Goal: Information Seeking & Learning: Find specific page/section

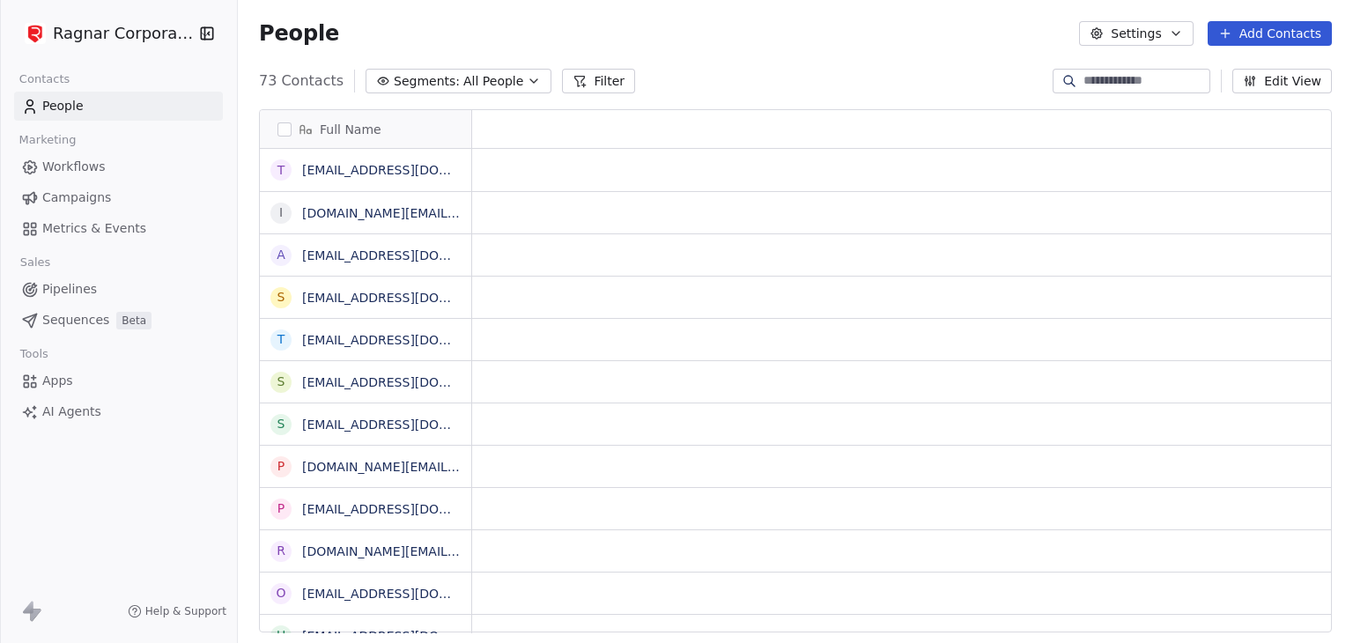
scroll to position [551, 1101]
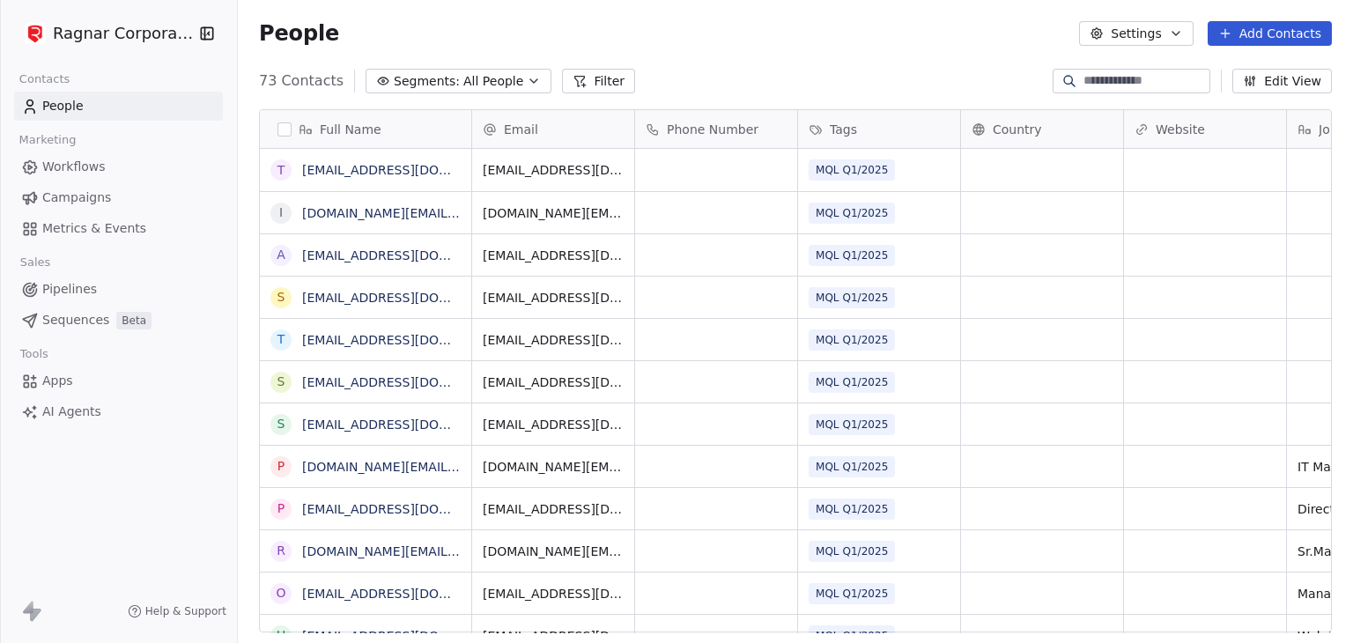
click at [667, 63] on div "People Settings Add Contacts" at bounding box center [795, 33] width 1115 height 67
click at [134, 41] on html "Ragnar Corporation Contacts People Marketing Workflows Campaigns Metrics & Even…" at bounding box center [676, 321] width 1353 height 643
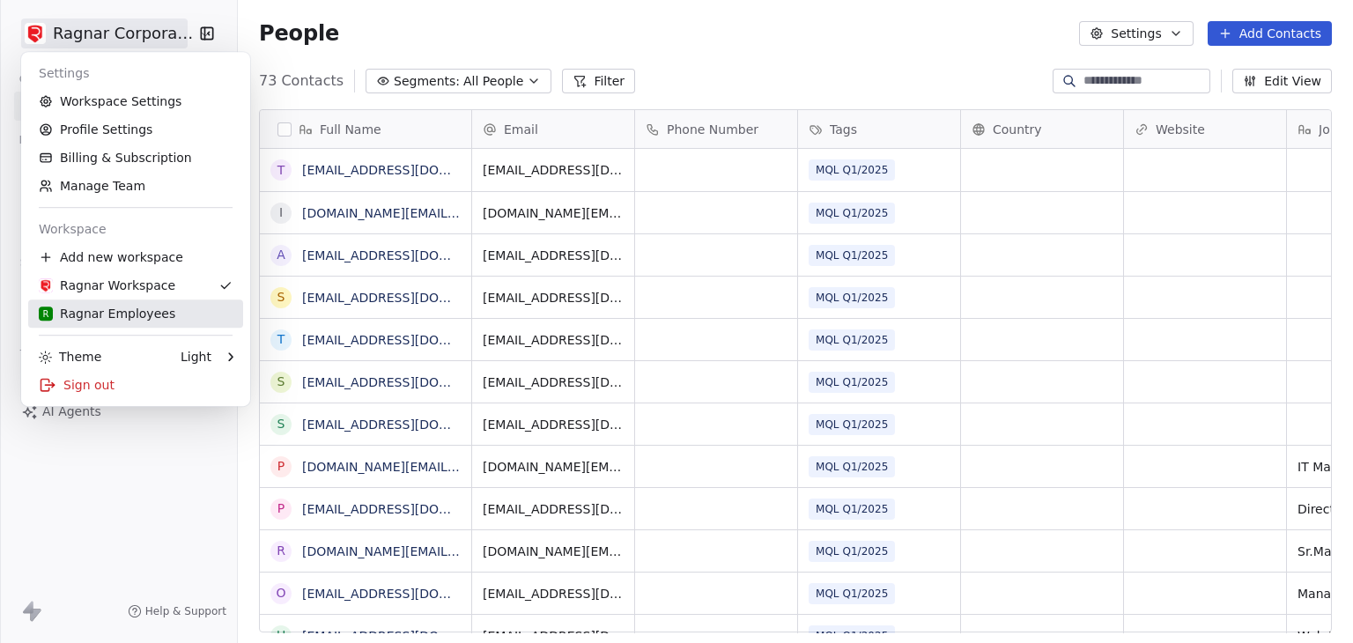
click at [90, 306] on div "R Ragnar Employees" at bounding box center [107, 314] width 136 height 18
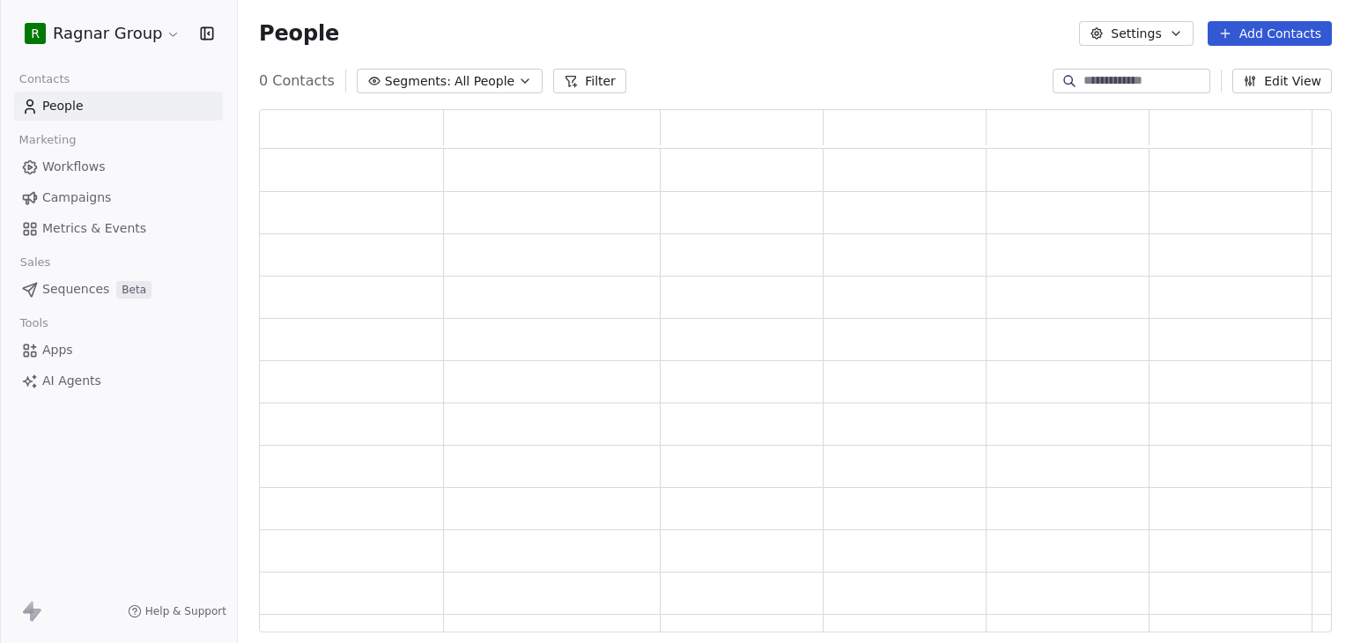
scroll to position [509, 1058]
click at [572, 75] on button "Filter" at bounding box center [589, 81] width 73 height 25
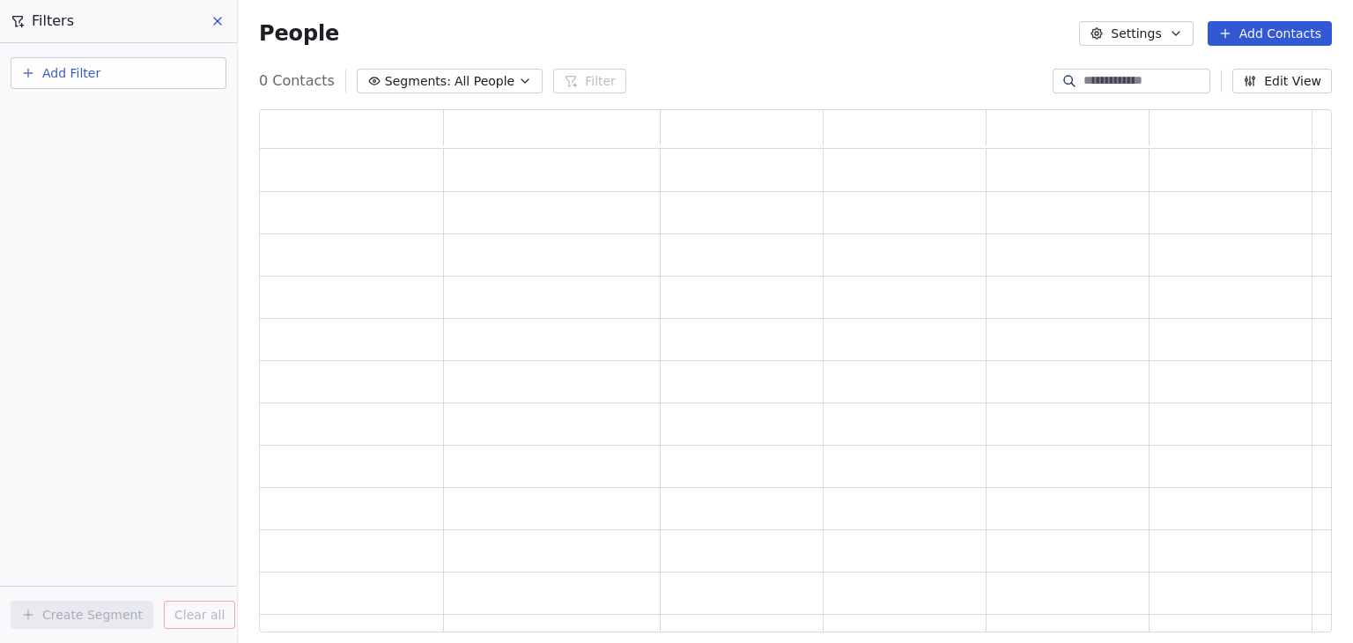
click at [151, 83] on button "Add Filter" at bounding box center [119, 73] width 216 height 32
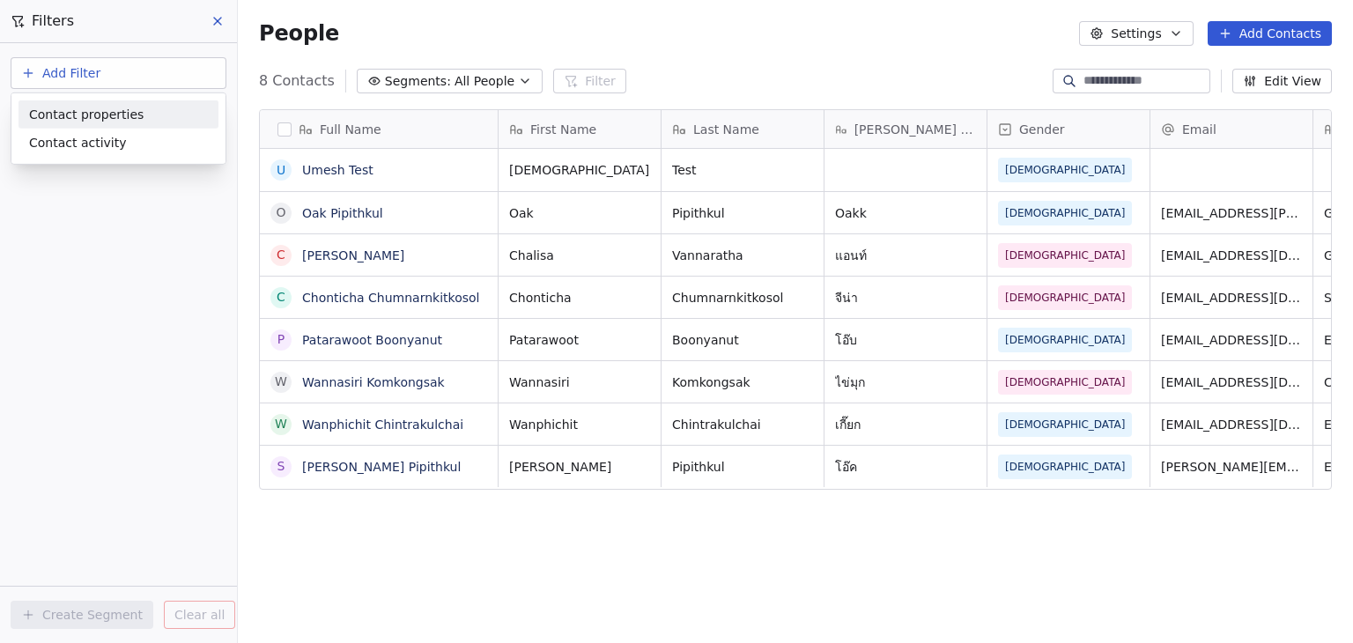
scroll to position [551, 1101]
click at [130, 113] on span "Contact properties" at bounding box center [86, 114] width 114 height 18
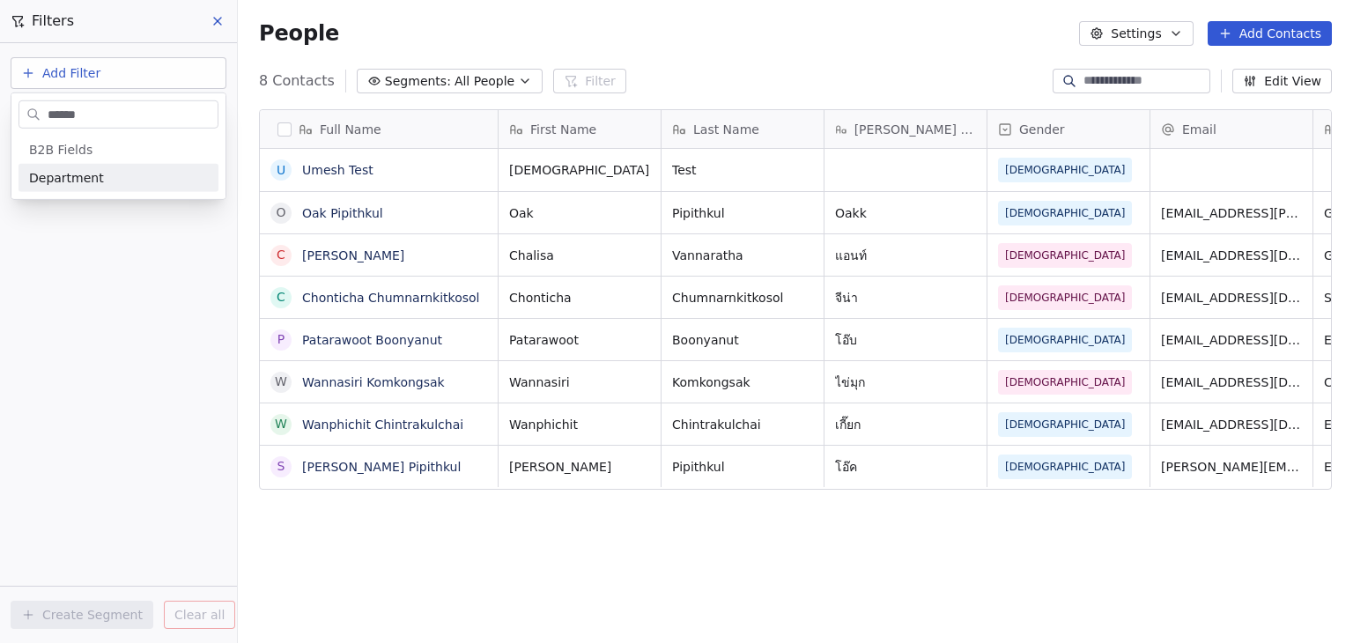
type input "******"
click at [99, 170] on div "Department" at bounding box center [118, 178] width 179 height 18
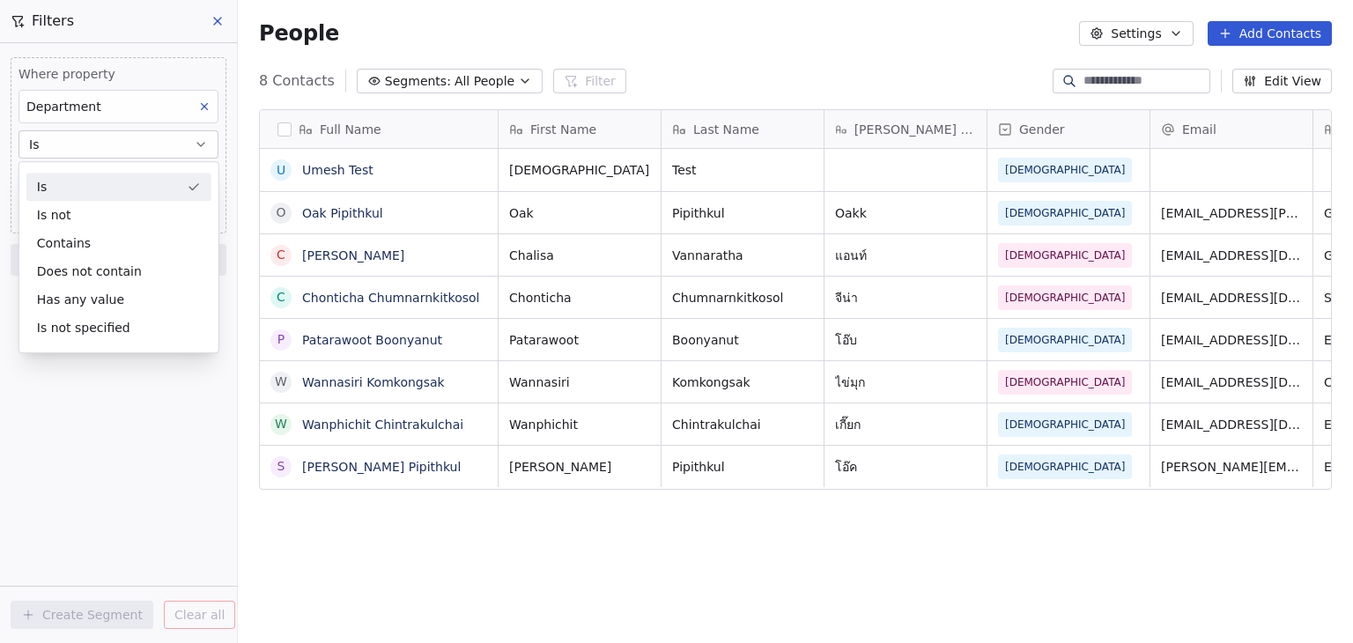
click at [85, 181] on div "Is" at bounding box center [118, 187] width 185 height 28
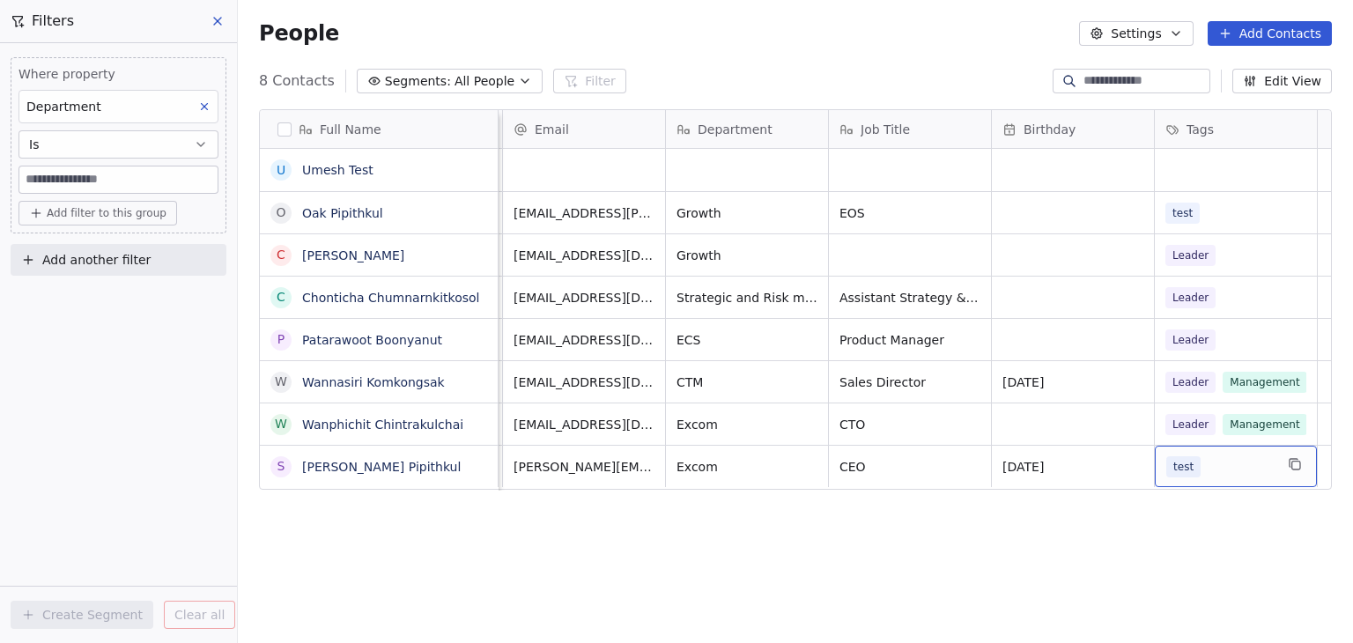
scroll to position [0, 689]
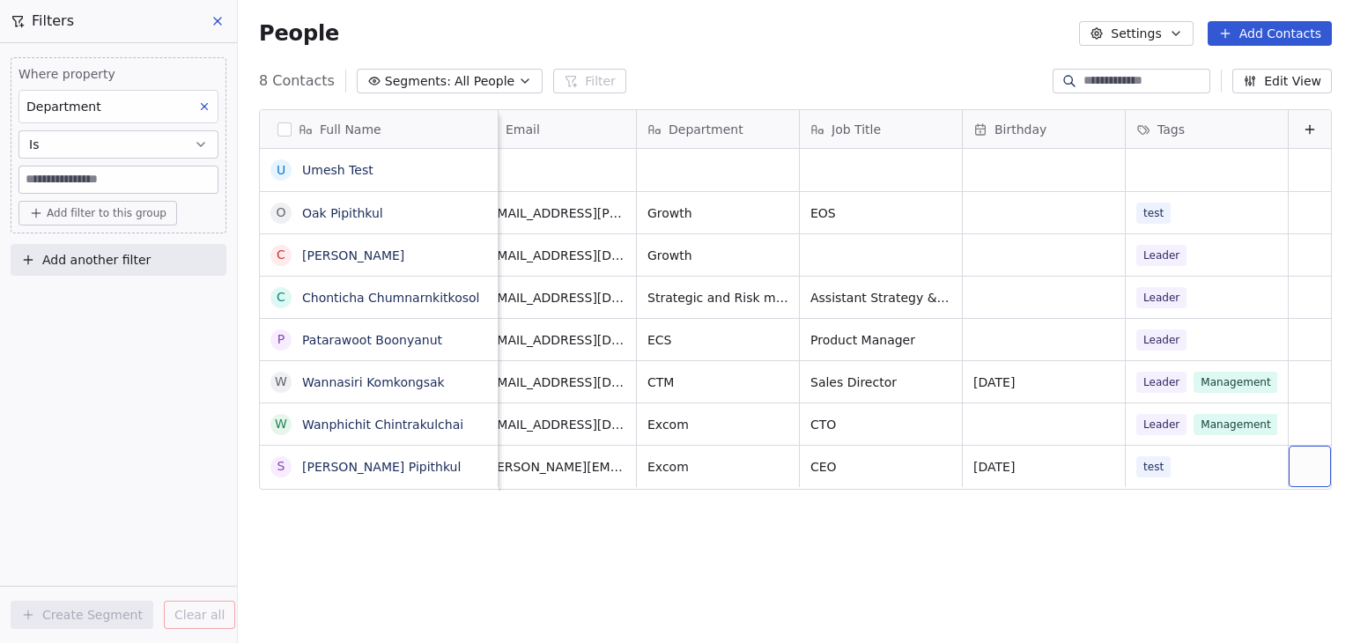
click at [103, 174] on input at bounding box center [118, 179] width 198 height 26
type input "***"
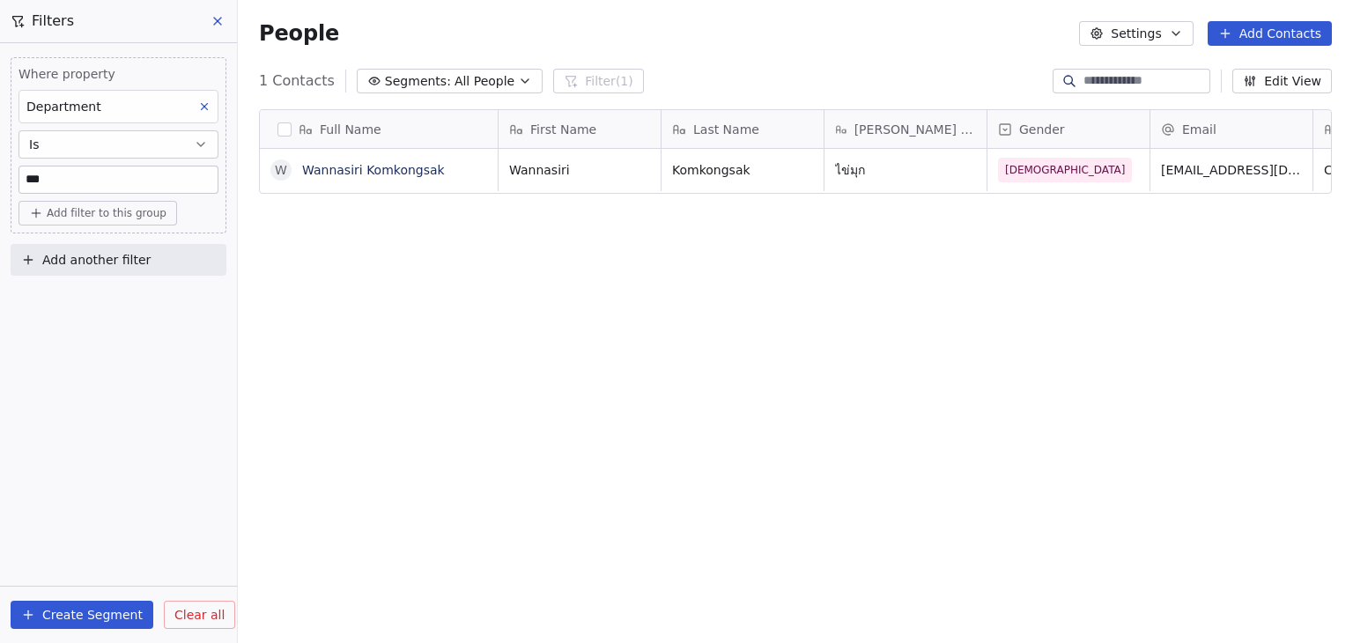
scroll to position [551, 1101]
type input "***"
type input "******"
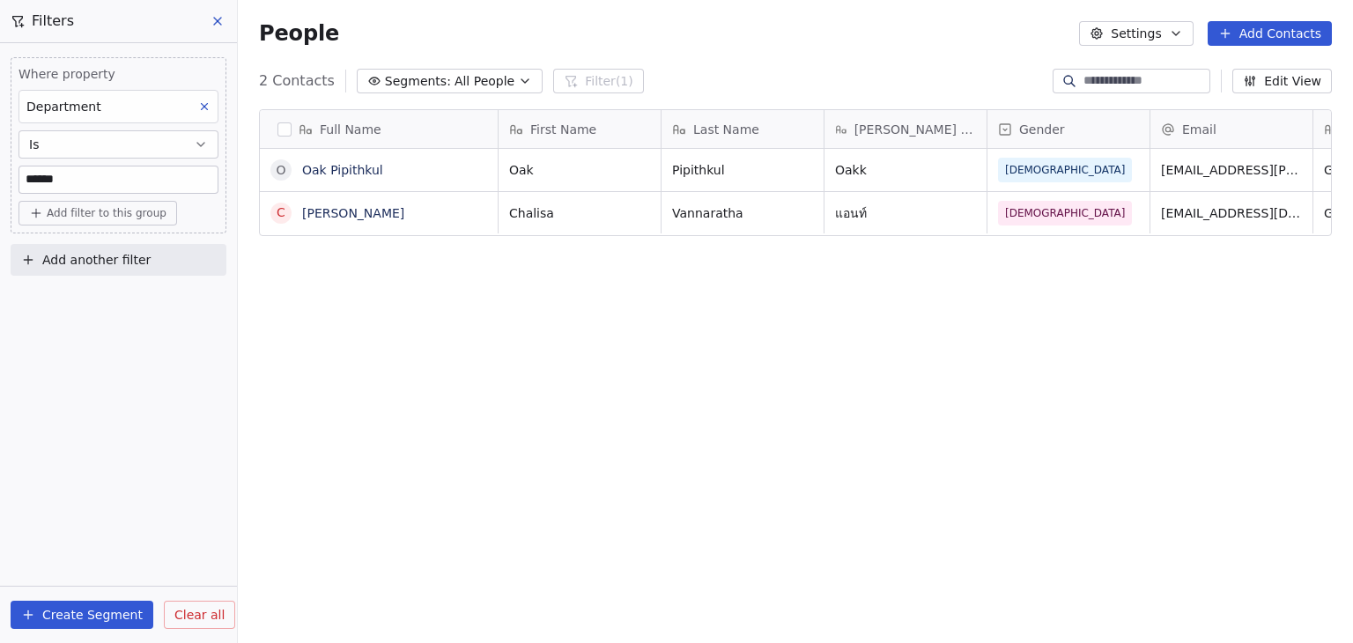
click at [623, 236] on div "Oak Pipithkul Oakk [DEMOGRAPHIC_DATA] [EMAIL_ADDRESS][PERSON_NAME][DOMAIN_NAME]…" at bounding box center [1252, 391] width 1508 height 484
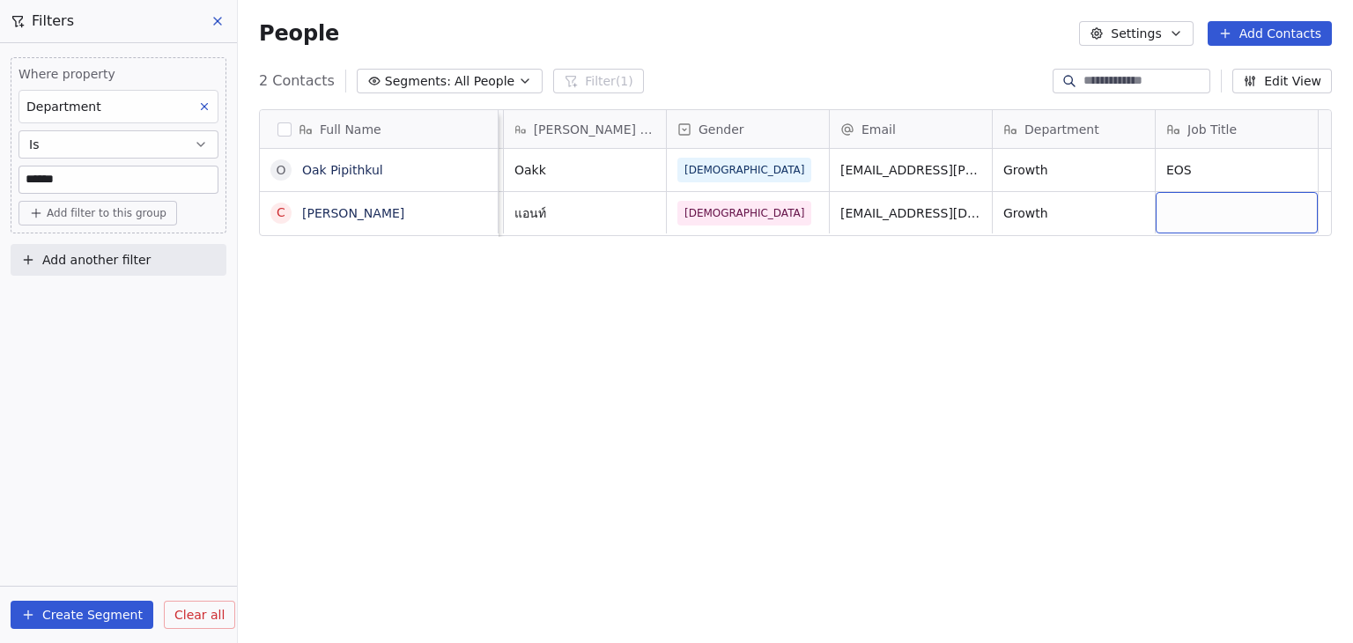
scroll to position [0, 484]
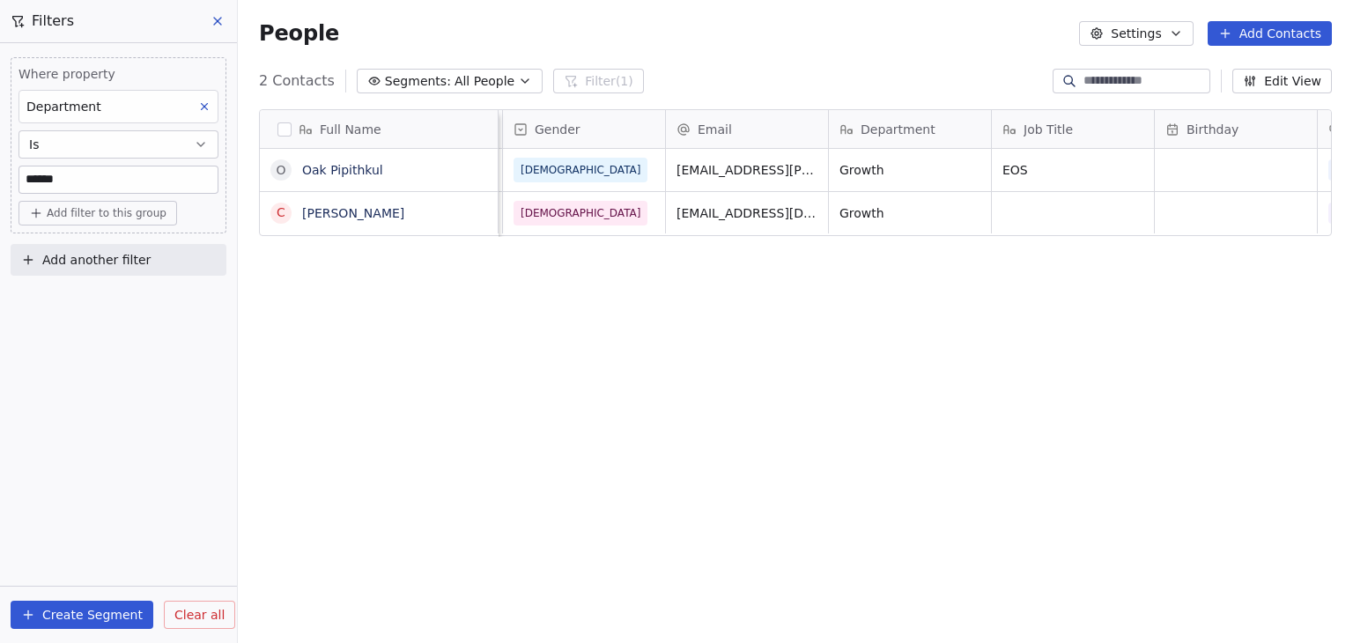
drag, startPoint x: 137, startPoint y: 172, endPoint x: 0, endPoint y: 162, distance: 137.7
click at [0, 162] on div "Where property Department Is ****** Add filter to this group Add another filter" at bounding box center [118, 163] width 237 height 240
click at [208, 100] on icon at bounding box center [204, 106] width 12 height 12
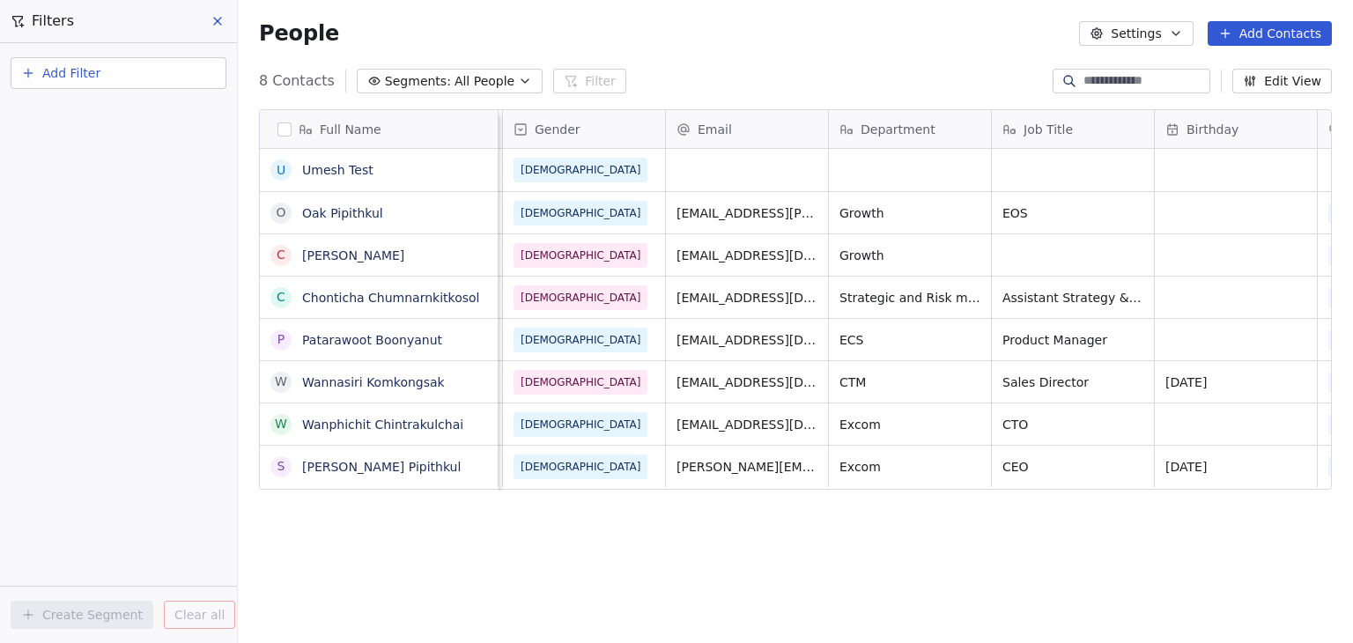
click at [111, 71] on button "Add Filter" at bounding box center [119, 73] width 216 height 32
click at [107, 113] on span "Contact properties" at bounding box center [86, 114] width 114 height 18
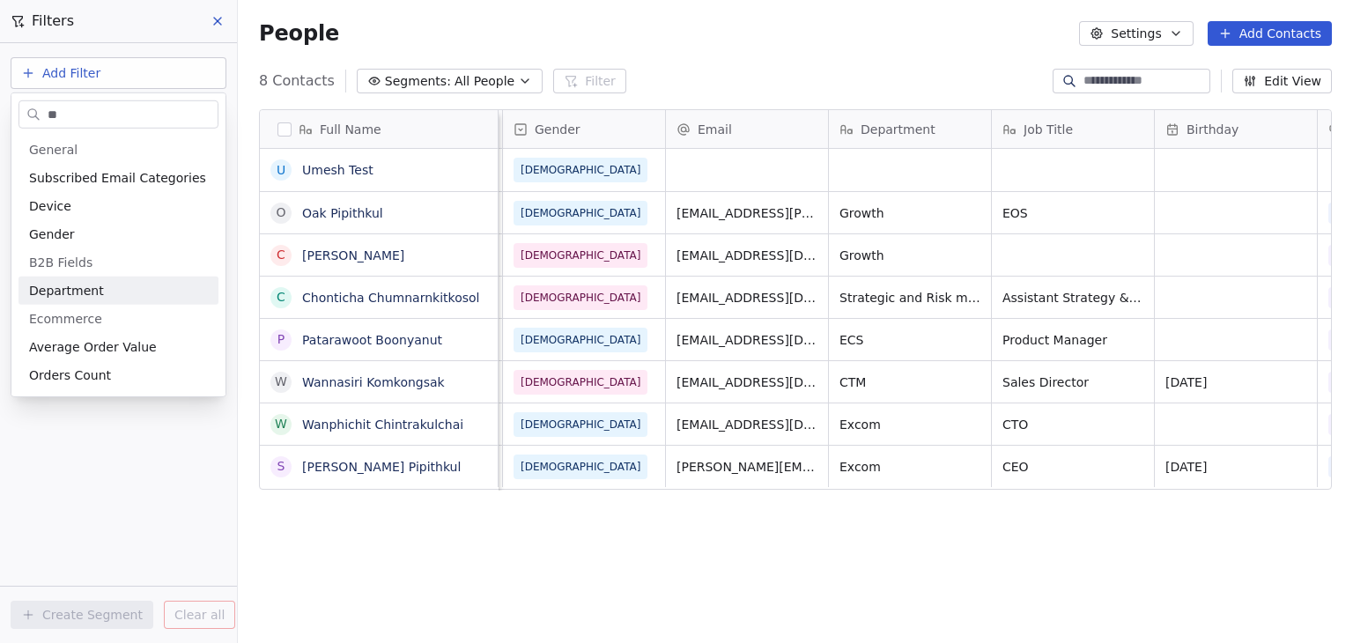
type input "**"
click at [65, 297] on span "Department" at bounding box center [66, 291] width 75 height 18
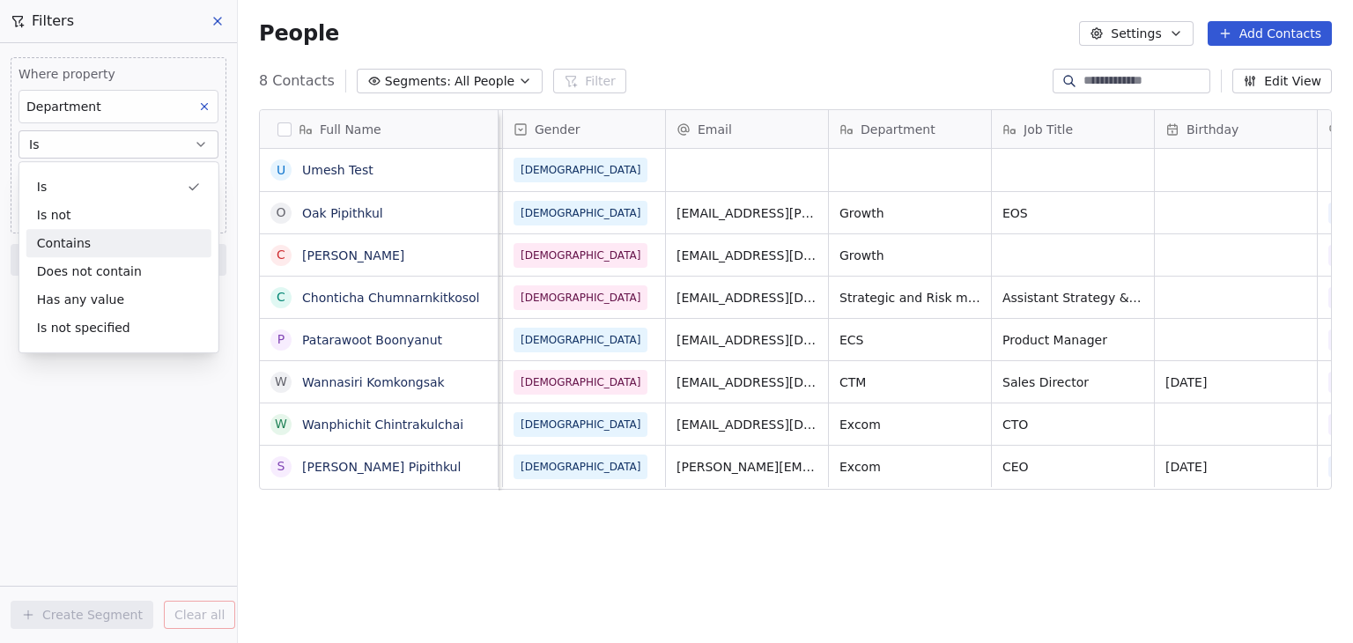
click at [63, 244] on div "Contains" at bounding box center [118, 243] width 185 height 28
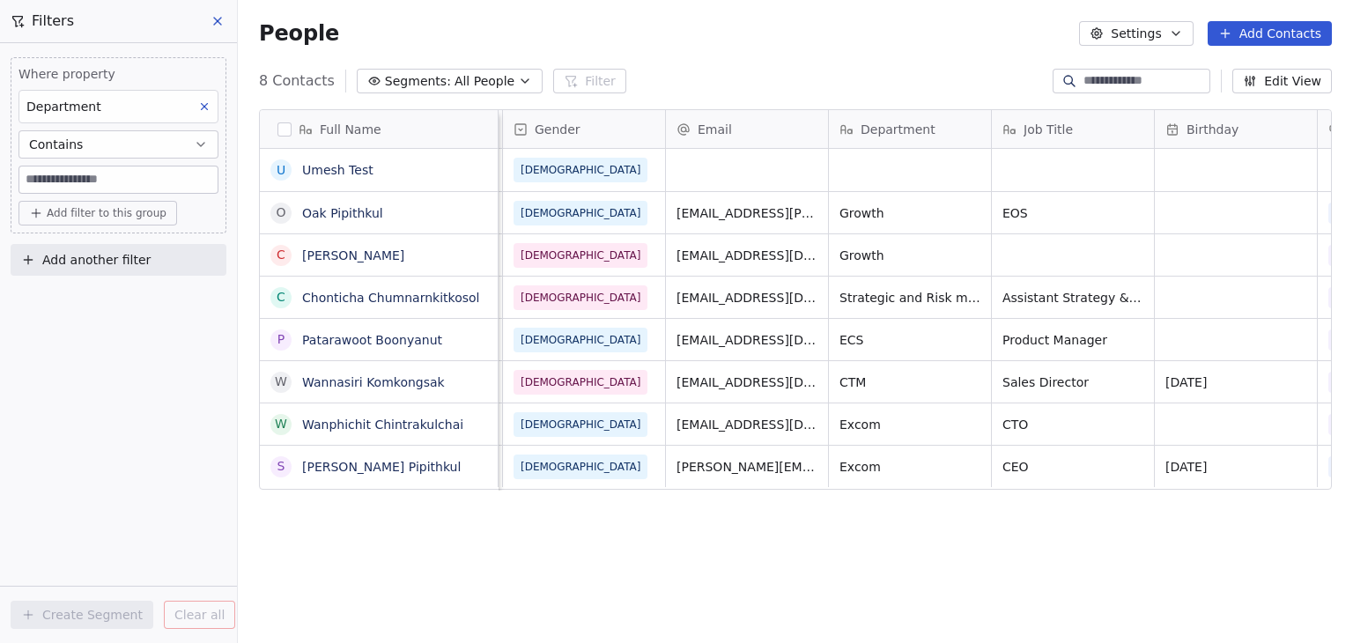
click at [70, 187] on input at bounding box center [118, 179] width 198 height 26
click at [100, 148] on button "Contains" at bounding box center [118, 144] width 200 height 28
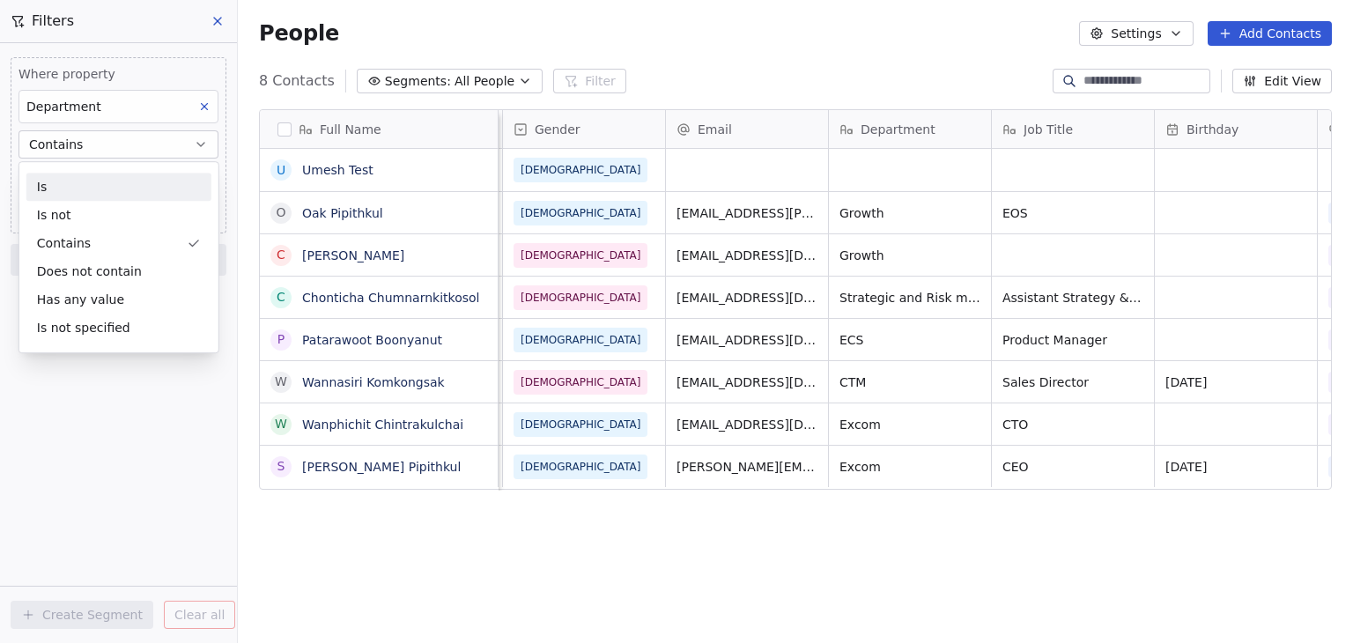
click at [90, 177] on div "Is" at bounding box center [118, 187] width 185 height 28
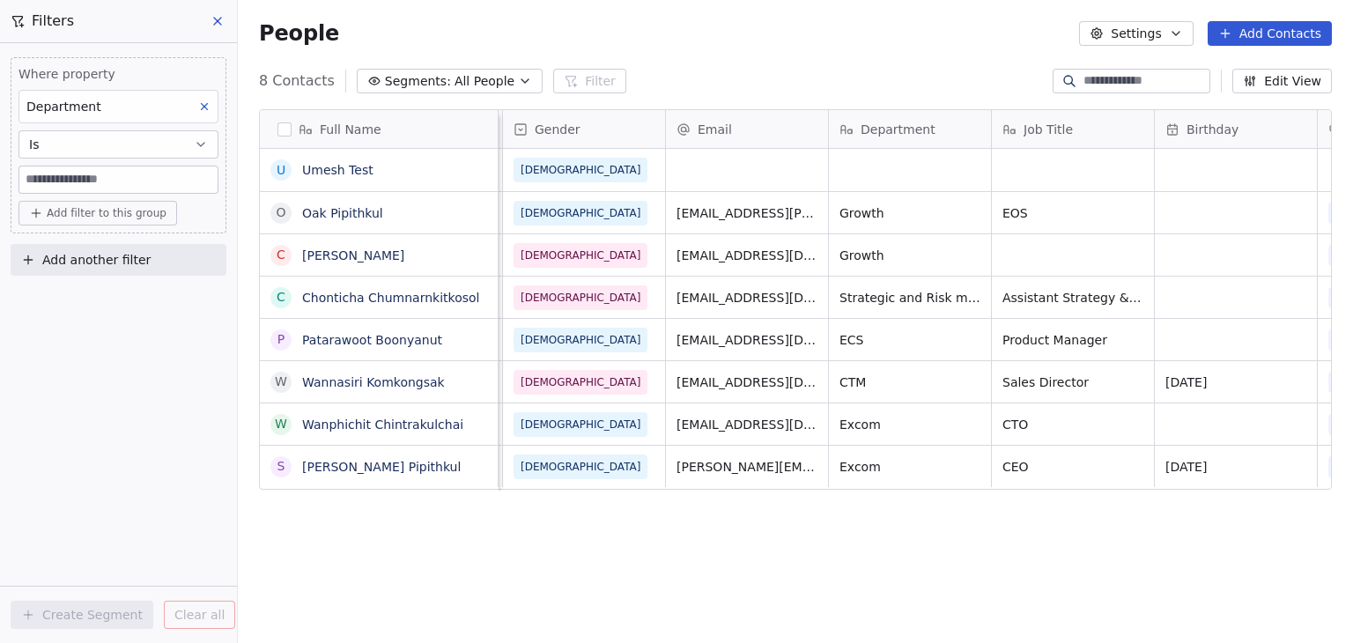
click at [90, 177] on input at bounding box center [118, 179] width 198 height 26
type input "******"
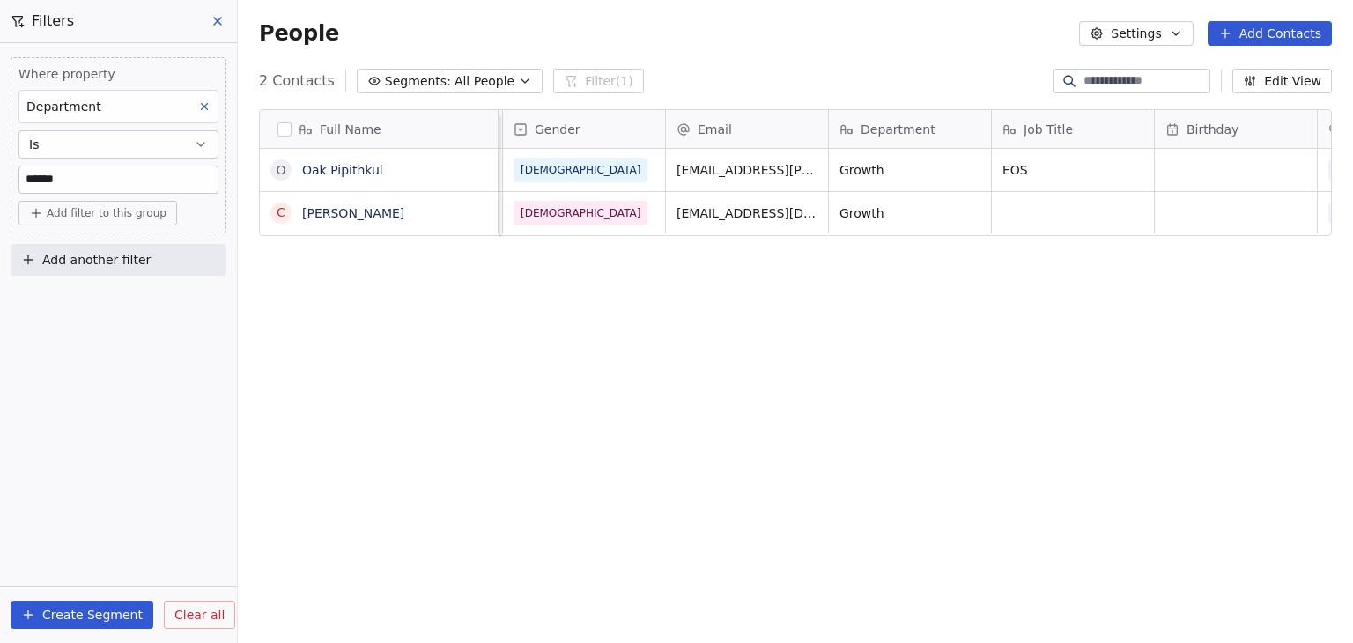
click at [196, 608] on span "Clear all" at bounding box center [199, 615] width 50 height 18
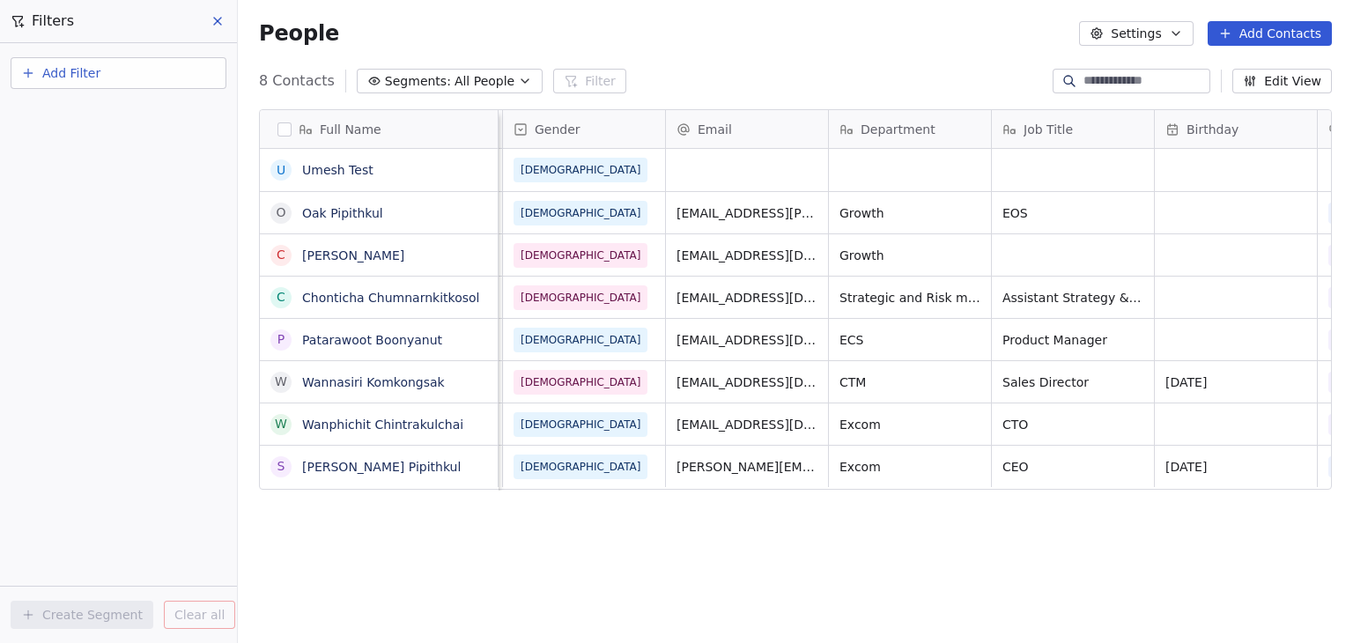
click at [225, 31] on button at bounding box center [218, 21] width 26 height 25
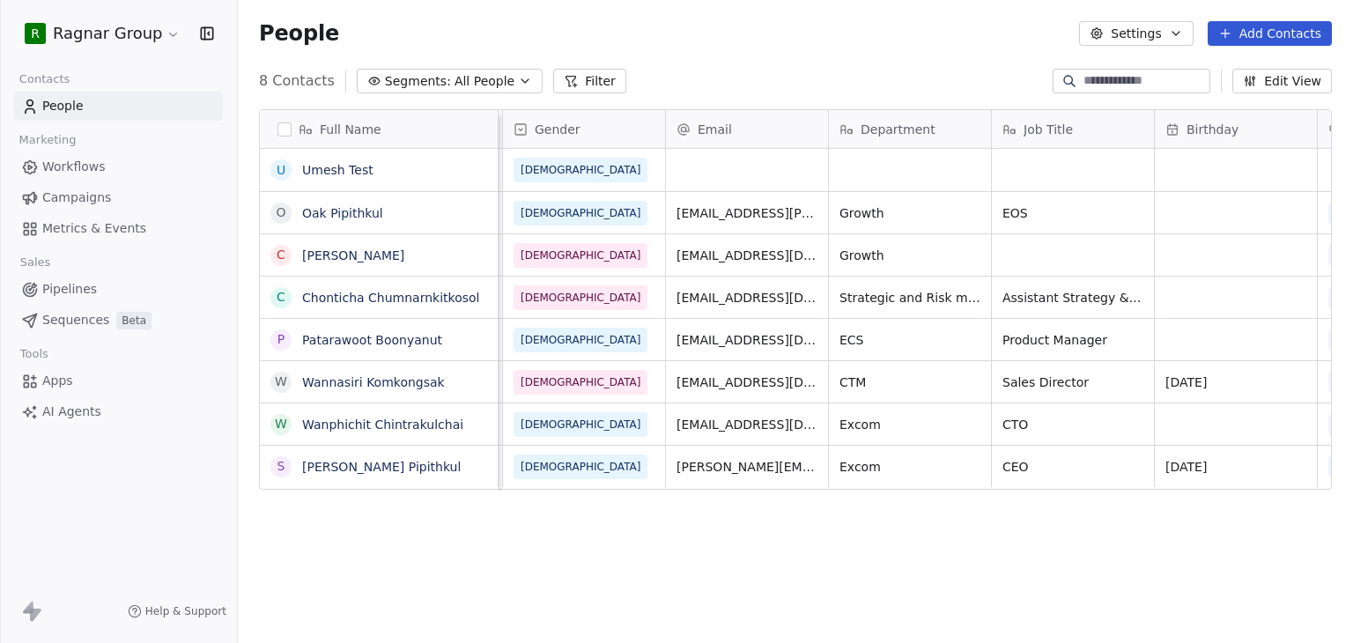
click at [105, 55] on div "R Ragnar Group" at bounding box center [118, 33] width 237 height 67
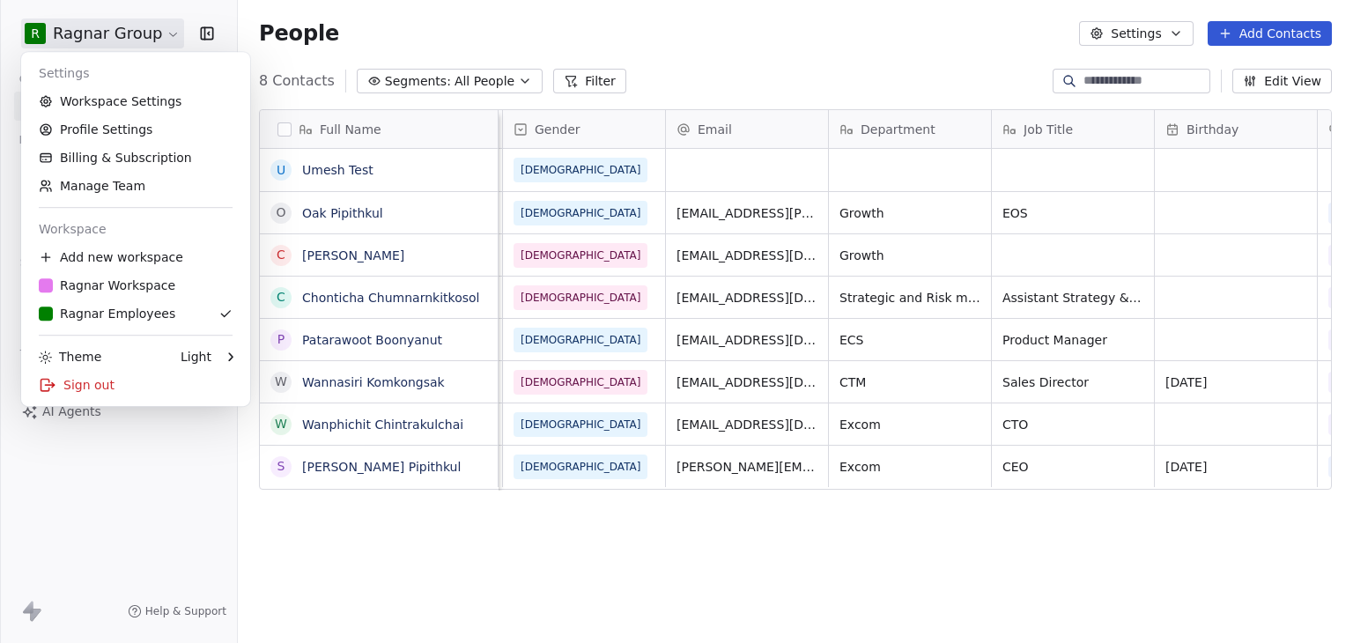
click at [110, 40] on html "R Ragnar Group Contacts People Marketing Workflows Campaigns Metrics & Events S…" at bounding box center [676, 321] width 1353 height 643
click at [105, 392] on div "Sign out" at bounding box center [135, 385] width 215 height 28
